Goal: Task Accomplishment & Management: Manage account settings

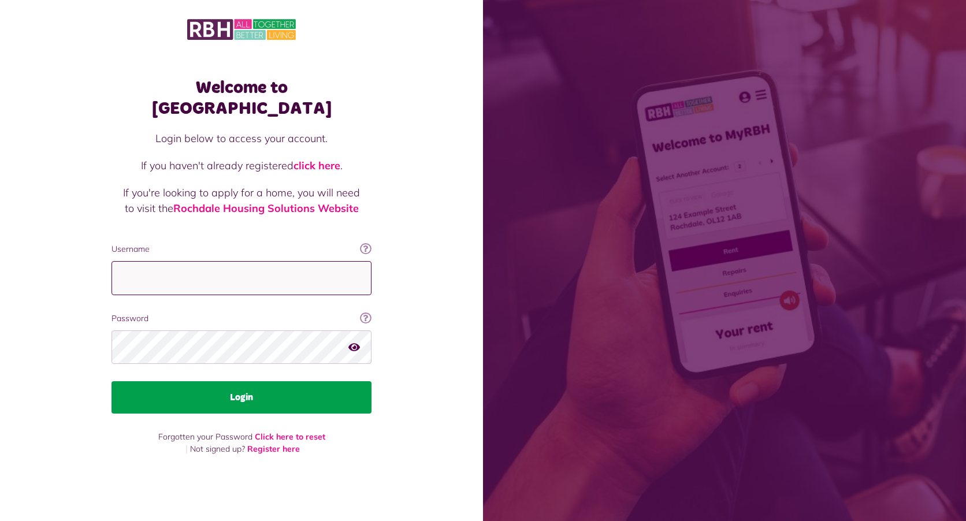
type input "**********"
click at [228, 386] on button "Login" at bounding box center [241, 397] width 260 height 32
click at [240, 386] on button "Login" at bounding box center [241, 397] width 260 height 32
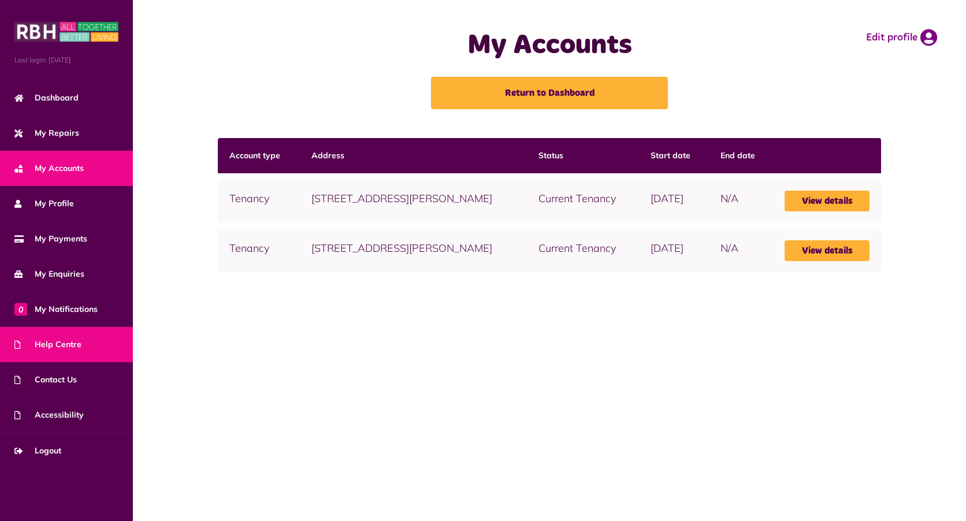
click at [61, 344] on span "Help Centre" at bounding box center [47, 344] width 67 height 12
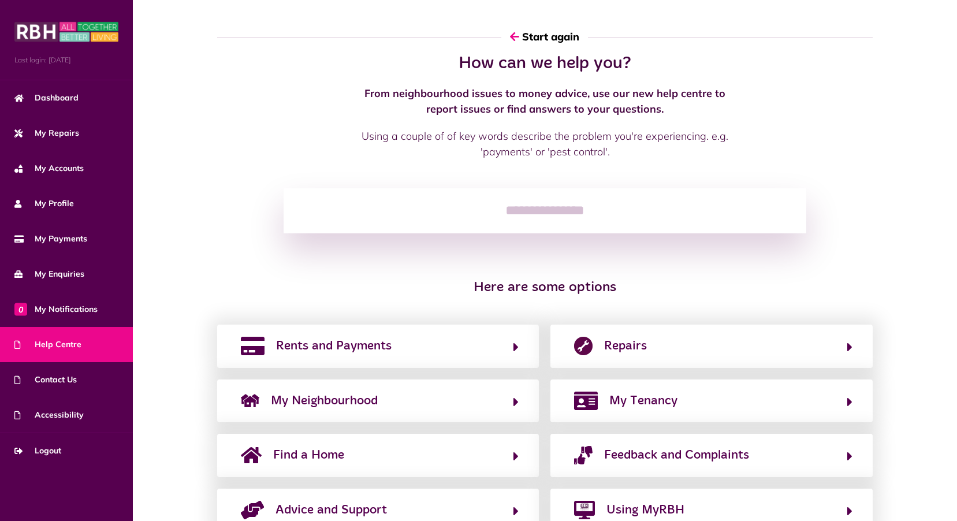
scroll to position [45, 0]
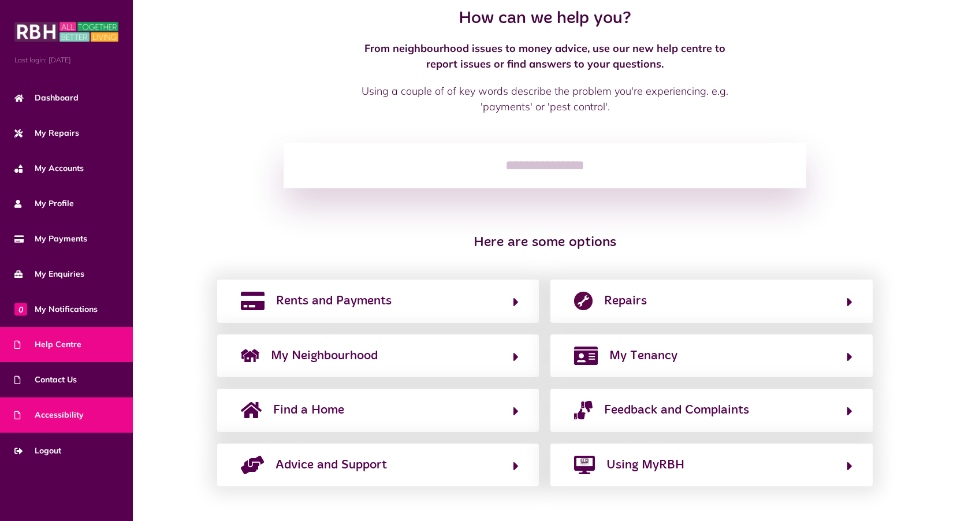
click at [72, 413] on span "Accessibility" at bounding box center [48, 415] width 69 height 12
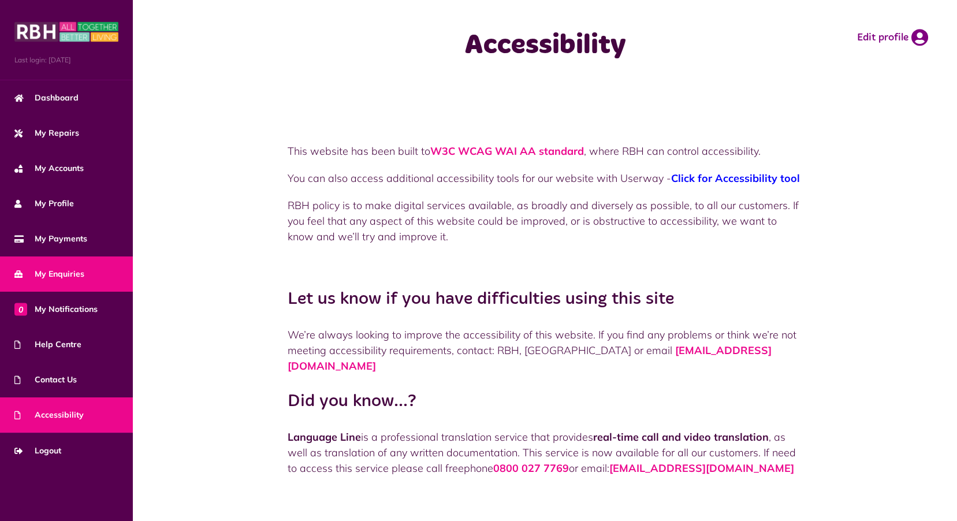
click at [63, 275] on span "My Enquiries" at bounding box center [49, 274] width 70 height 12
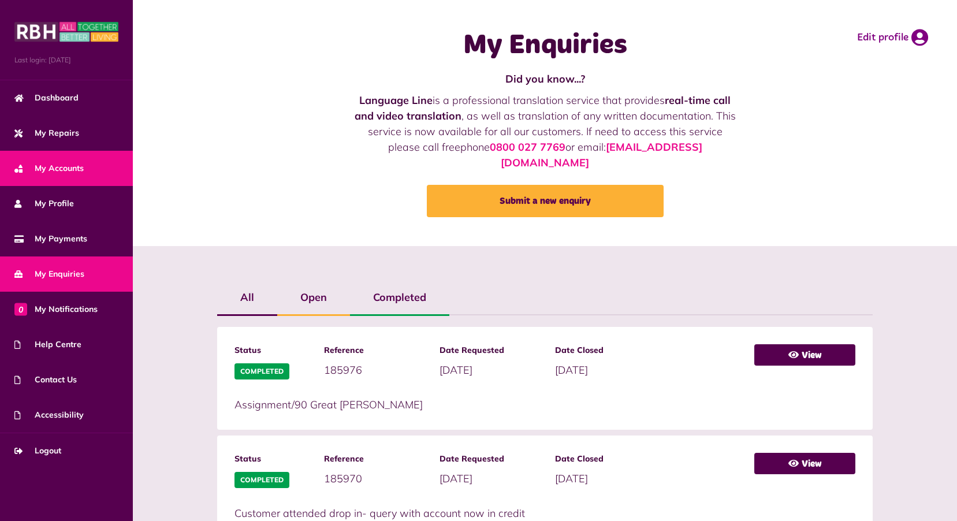
click at [45, 167] on span "My Accounts" at bounding box center [48, 168] width 69 height 12
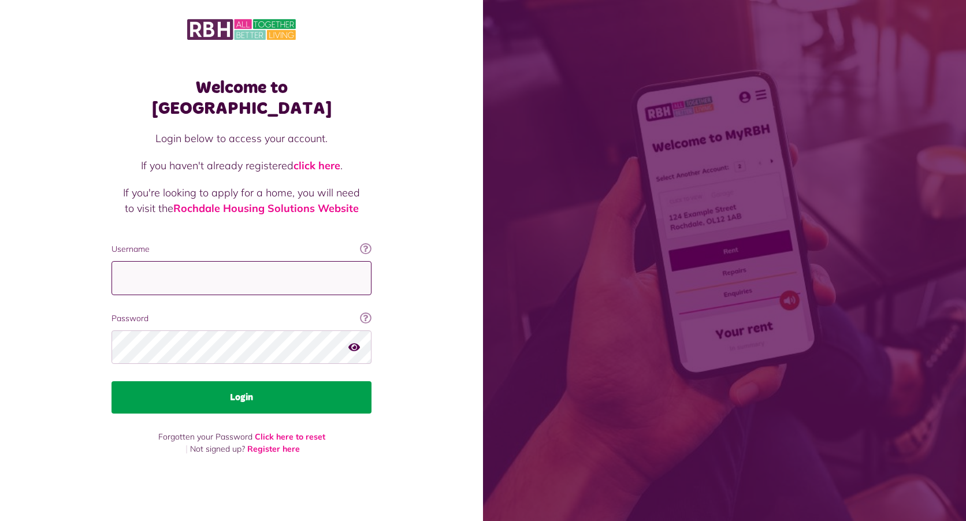
type input "**********"
click at [289, 394] on button "Login" at bounding box center [241, 397] width 260 height 32
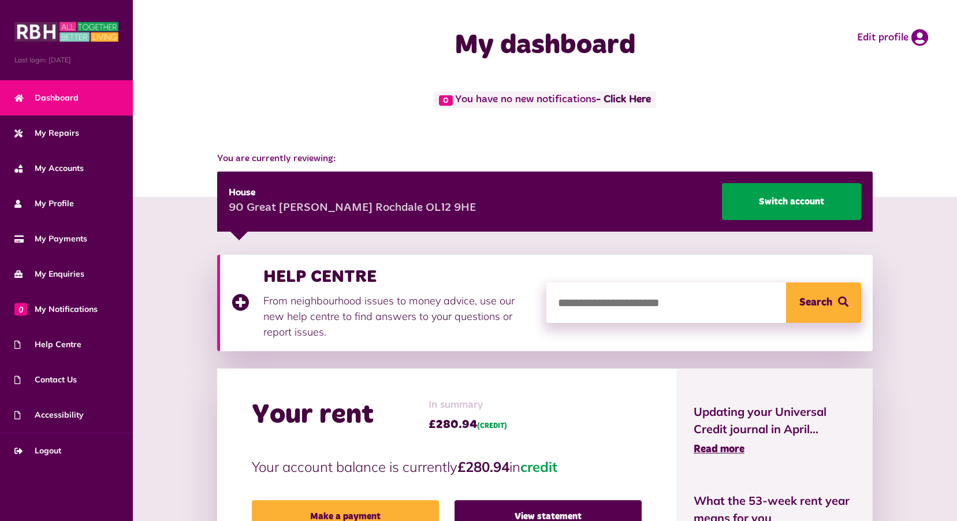
click at [781, 200] on link "Switch account" at bounding box center [791, 201] width 139 height 37
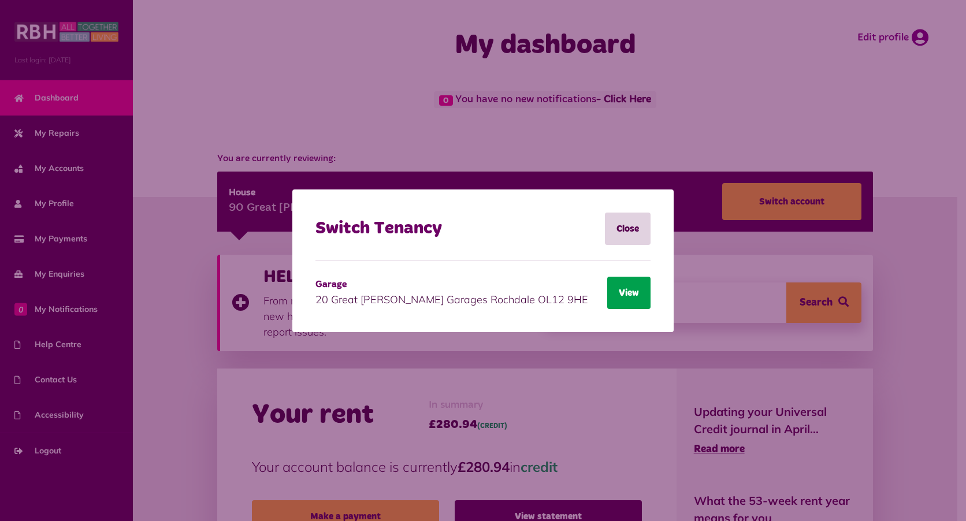
click at [623, 293] on button "View" at bounding box center [628, 293] width 43 height 32
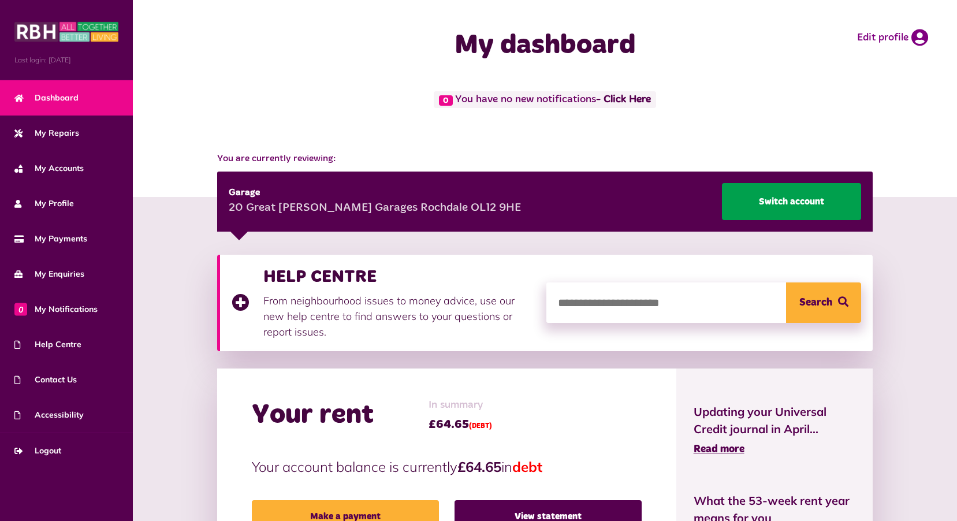
click at [800, 206] on link "Switch account" at bounding box center [791, 201] width 139 height 37
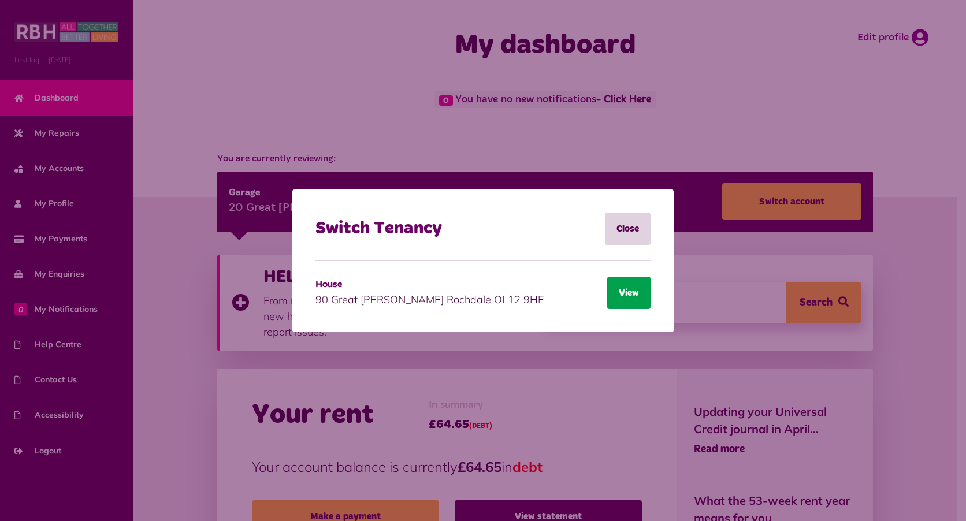
click at [615, 290] on button "View" at bounding box center [628, 293] width 43 height 32
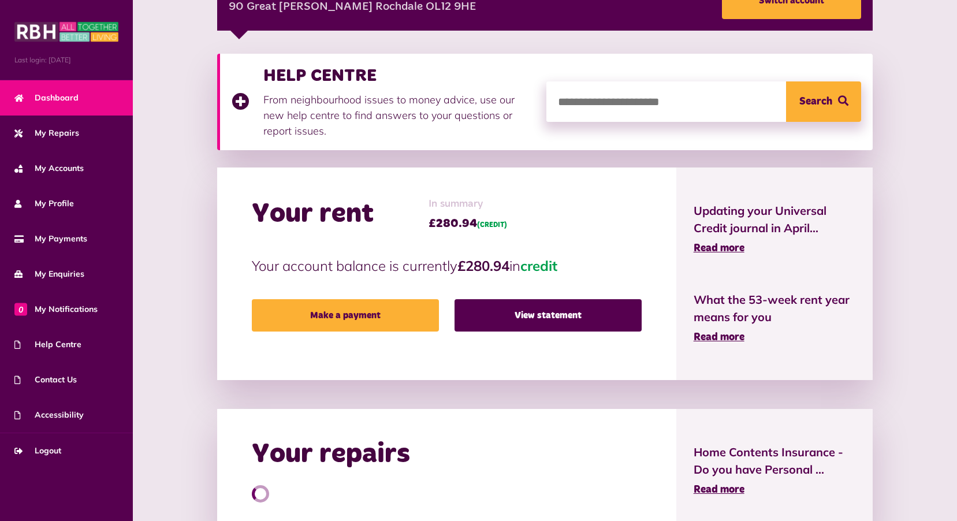
scroll to position [231, 0]
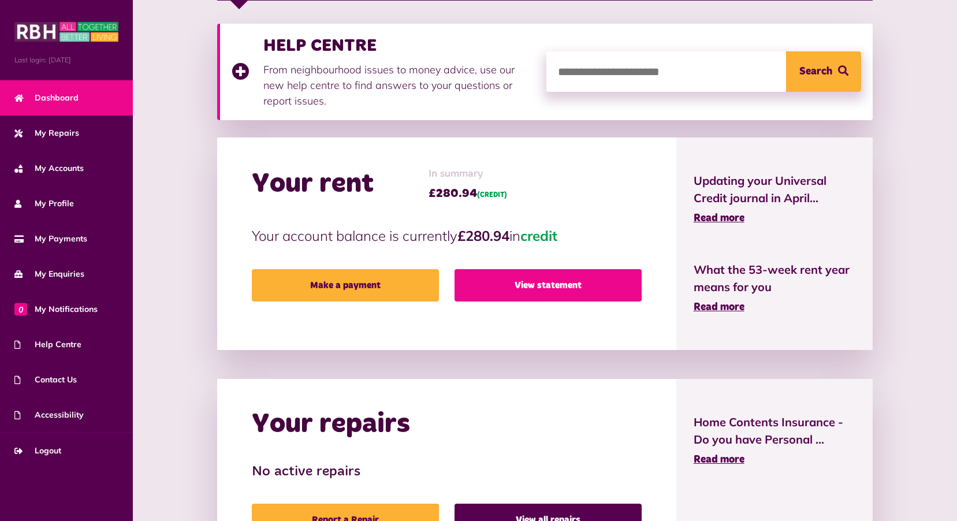
click at [558, 286] on link "View statement" at bounding box center [547, 285] width 187 height 32
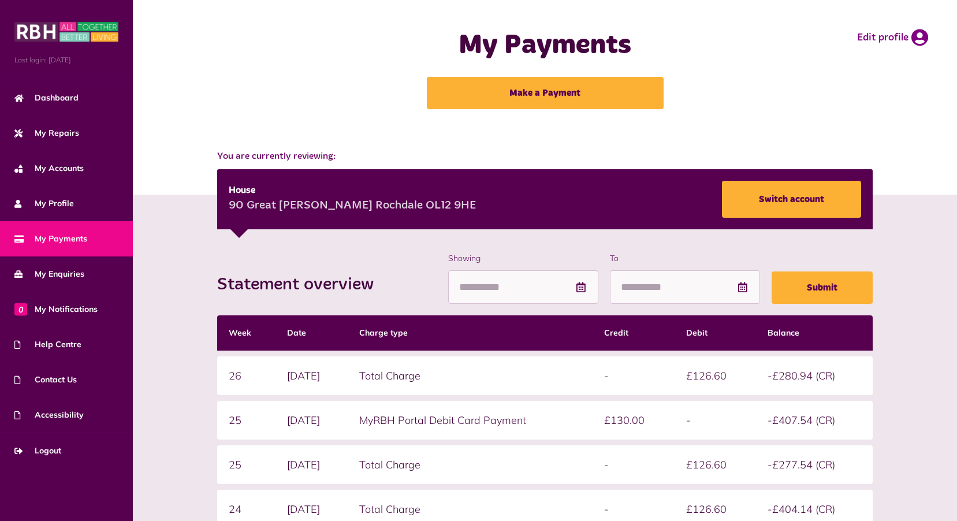
click at [383, 127] on div "My Payments Make a Payment Edit profile" at bounding box center [545, 69] width 824 height 138
click at [338, 68] on div "My Payments Make a Payment Edit profile" at bounding box center [544, 69] width 801 height 115
click at [60, 169] on span "My Accounts" at bounding box center [48, 168] width 69 height 12
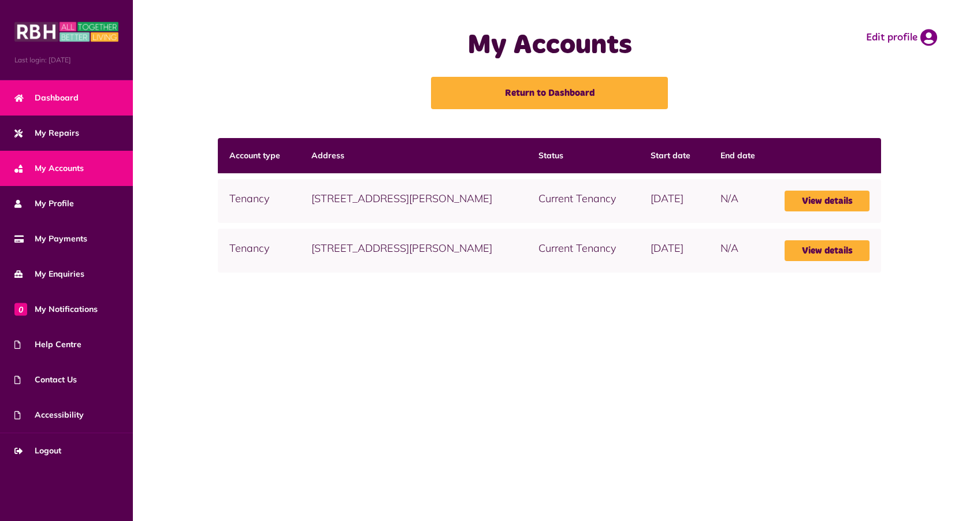
click at [73, 101] on span "Dashboard" at bounding box center [46, 98] width 64 height 12
